Goal: Information Seeking & Learning: Learn about a topic

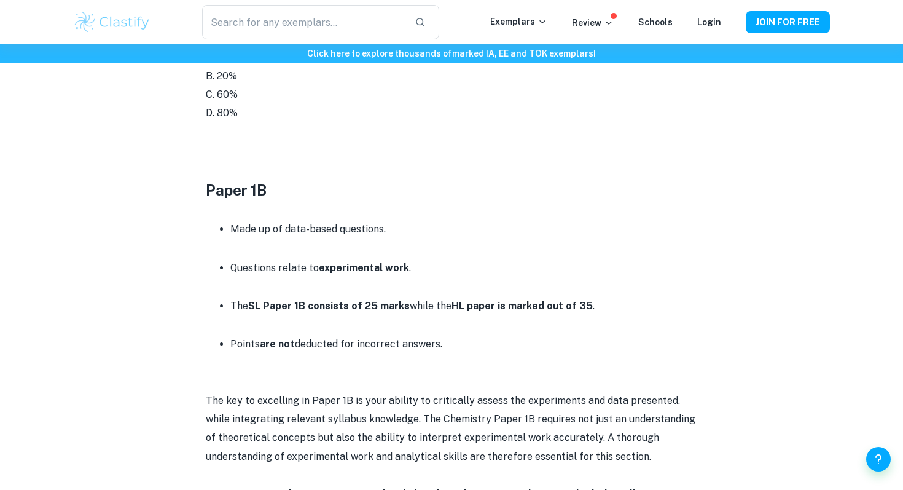
scroll to position [1437, 0]
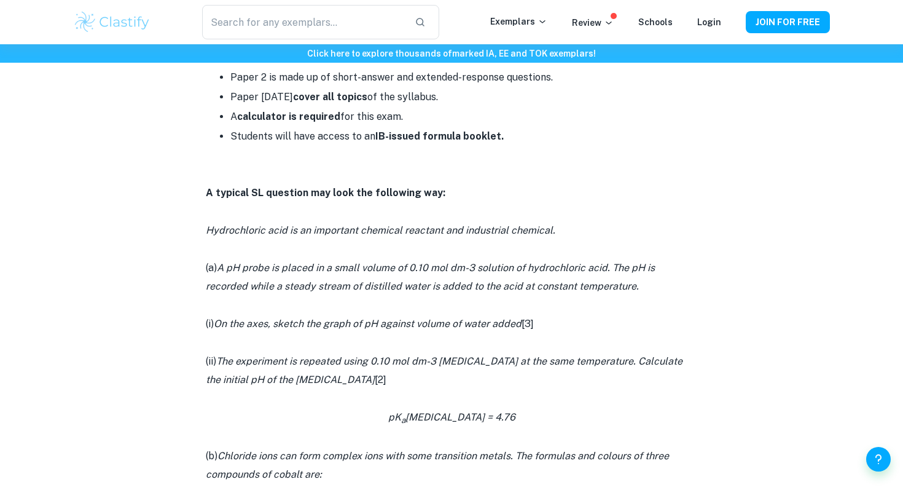
scroll to position [651, 0]
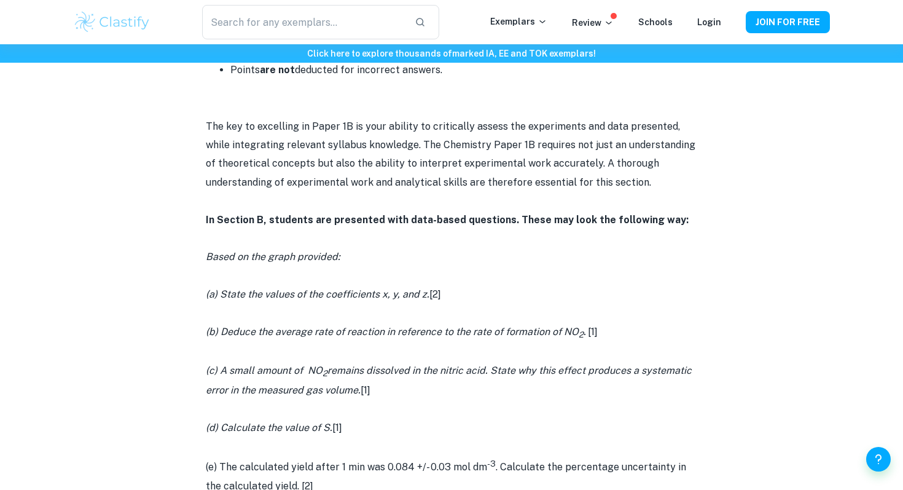
scroll to position [1715, 0]
